Goal: Task Accomplishment & Management: Manage account settings

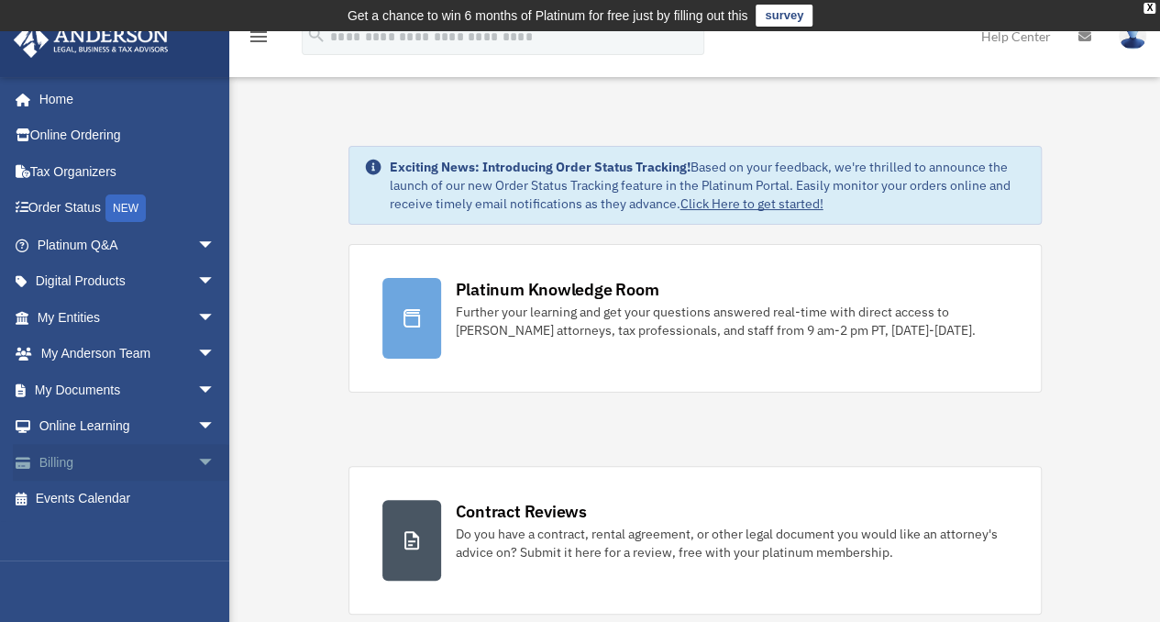
click at [197, 457] on span "arrow_drop_down" at bounding box center [215, 463] width 37 height 38
click at [114, 532] on link "Past Invoices" at bounding box center [134, 535] width 217 height 37
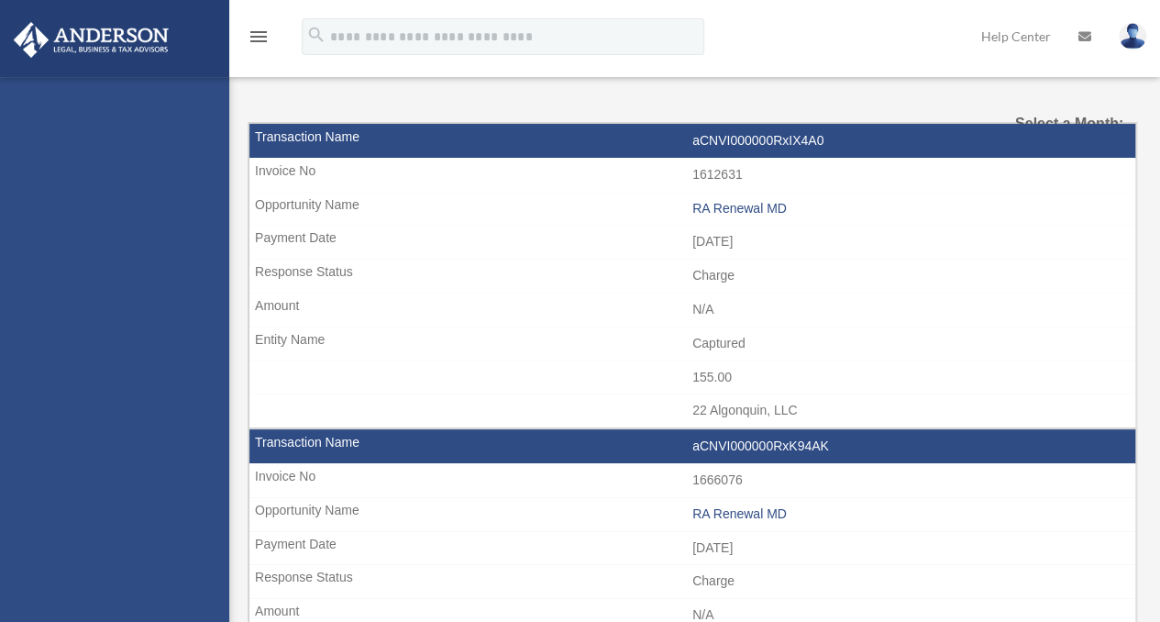
select select
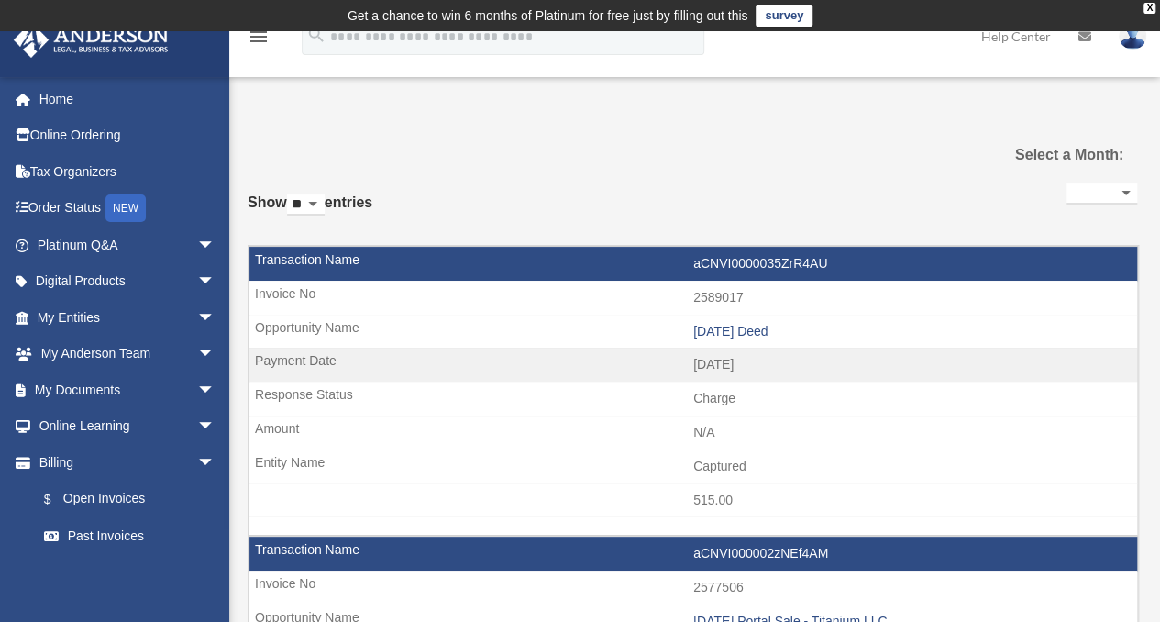
click at [1133, 39] on img at bounding box center [1133, 36] width 28 height 27
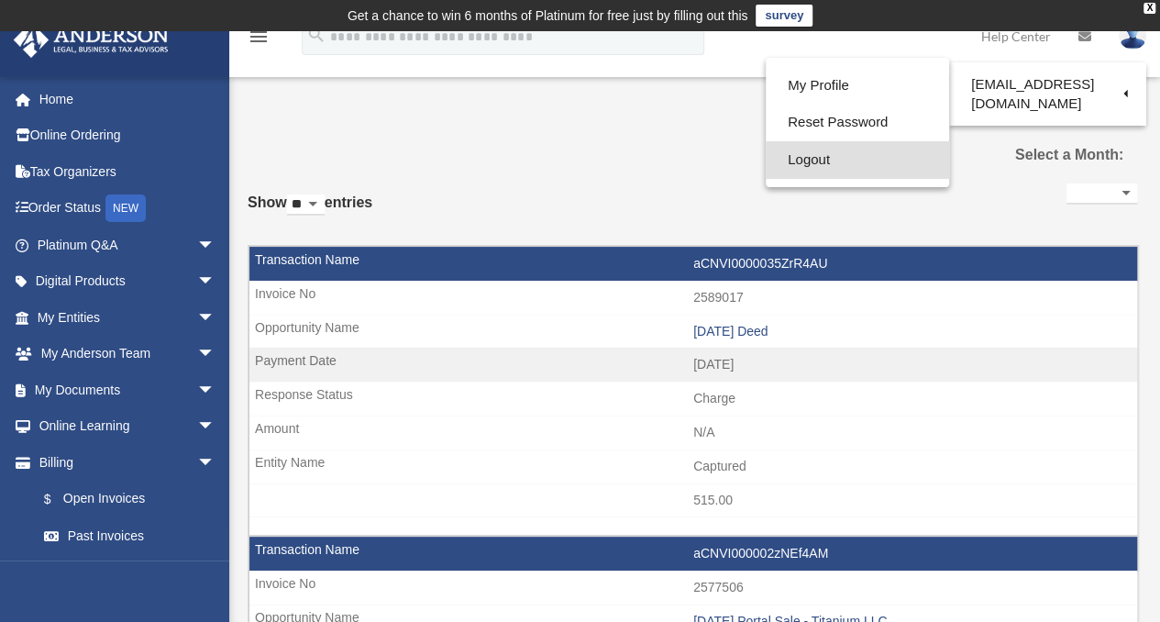
click at [815, 159] on link "Logout" at bounding box center [857, 160] width 183 height 38
